Goal: Transaction & Acquisition: Purchase product/service

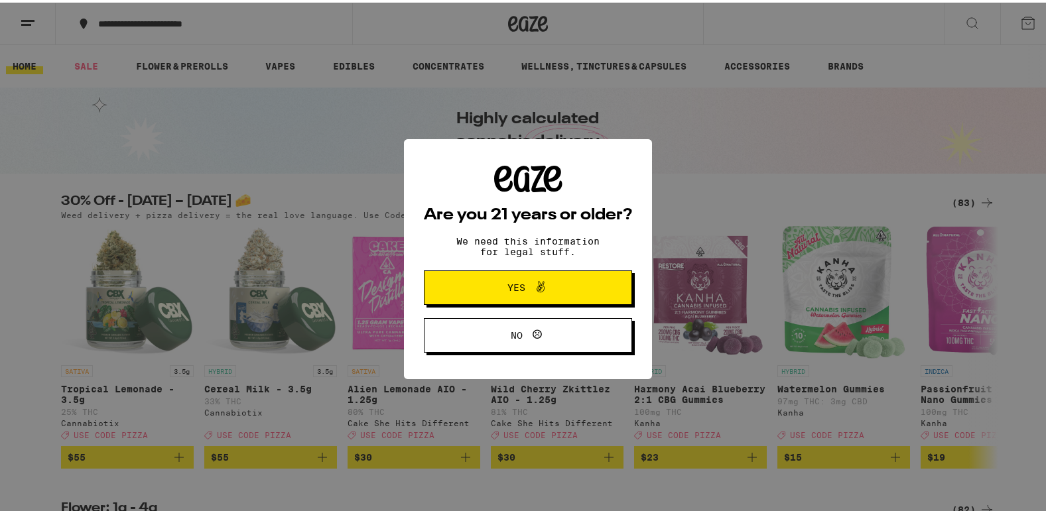
click at [477, 278] on span "Yes" at bounding box center [527, 284] width 101 height 17
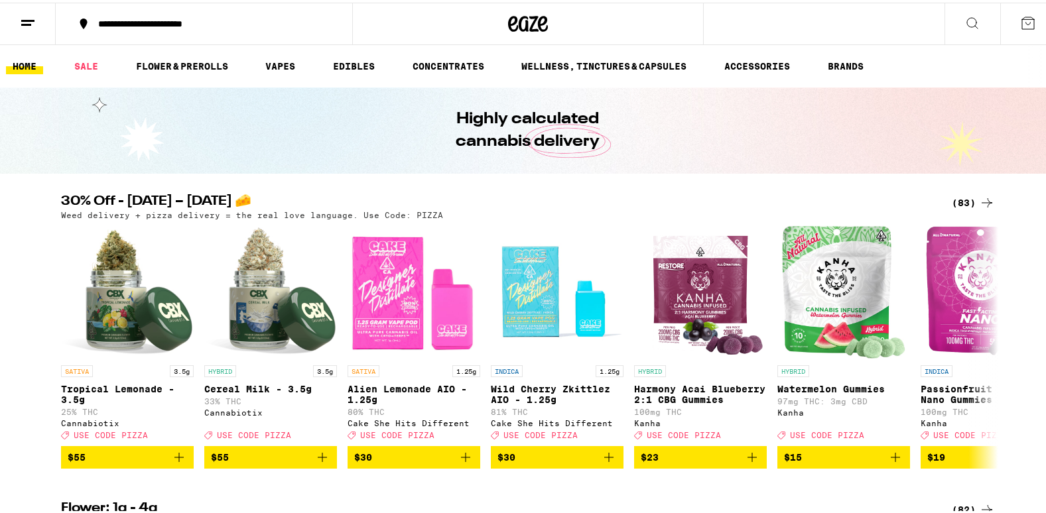
click at [954, 206] on div "(83)" at bounding box center [972, 200] width 43 height 16
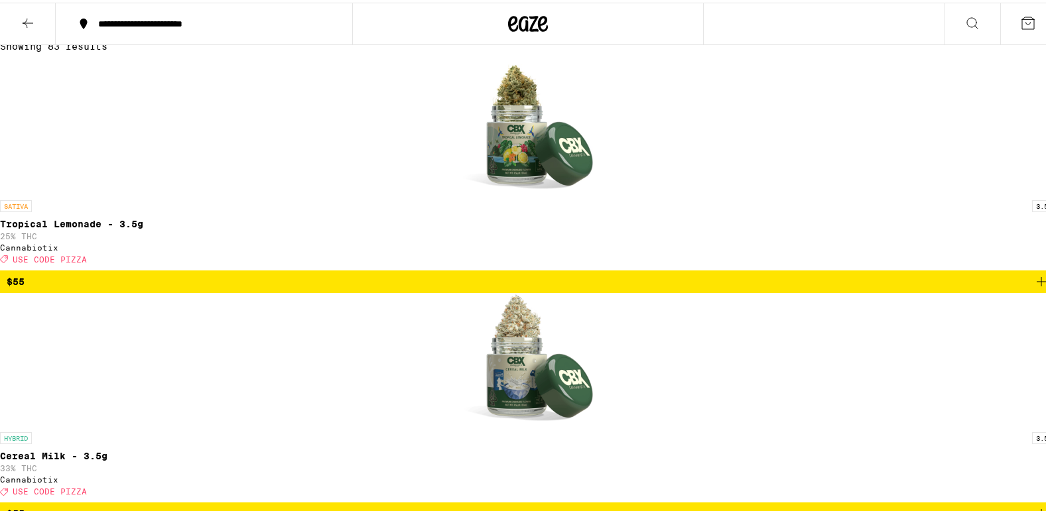
scroll to position [292, 0]
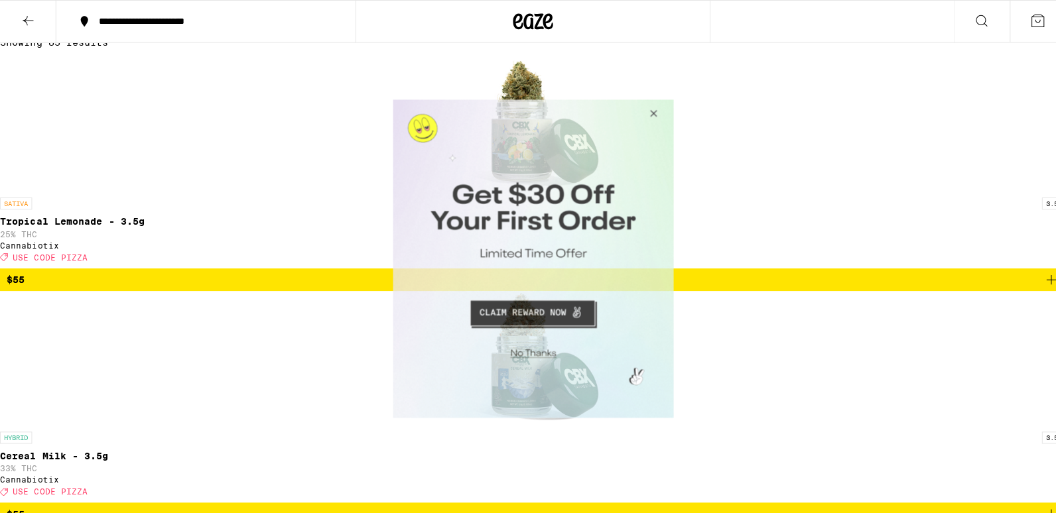
click at [652, 116] on button "Close Modal" at bounding box center [649, 115] width 36 height 32
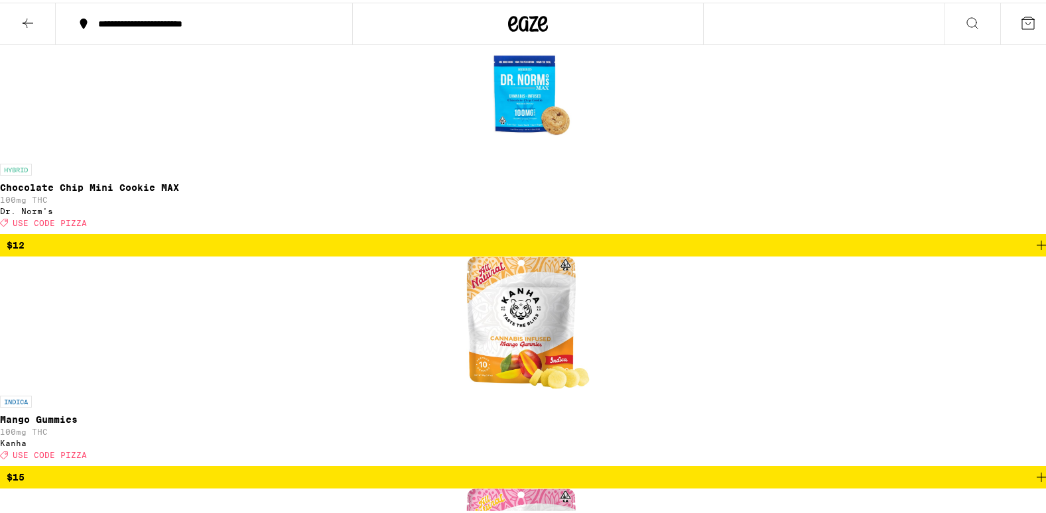
scroll to position [4031, 0]
